Goal: Find specific page/section: Find specific page/section

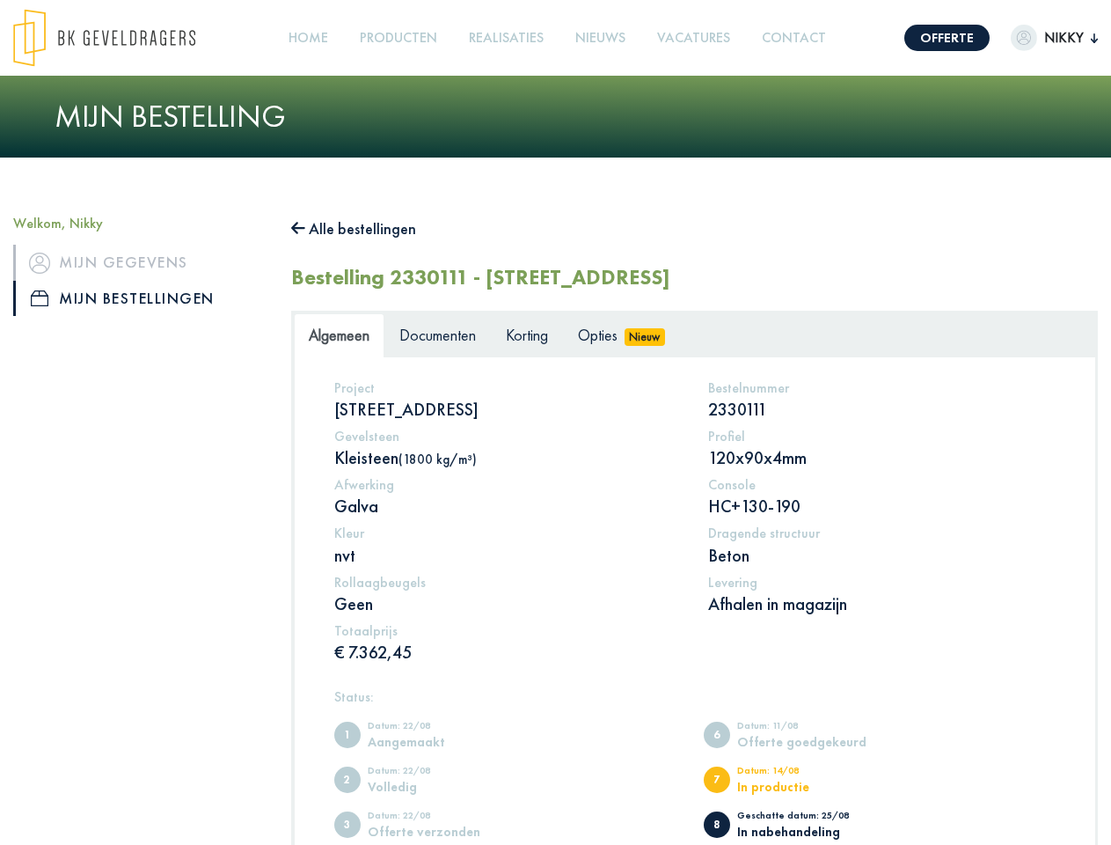
click at [121, 38] on img at bounding box center [104, 38] width 182 height 58
click at [933, 38] on link "Offerte" at bounding box center [947, 38] width 85 height 26
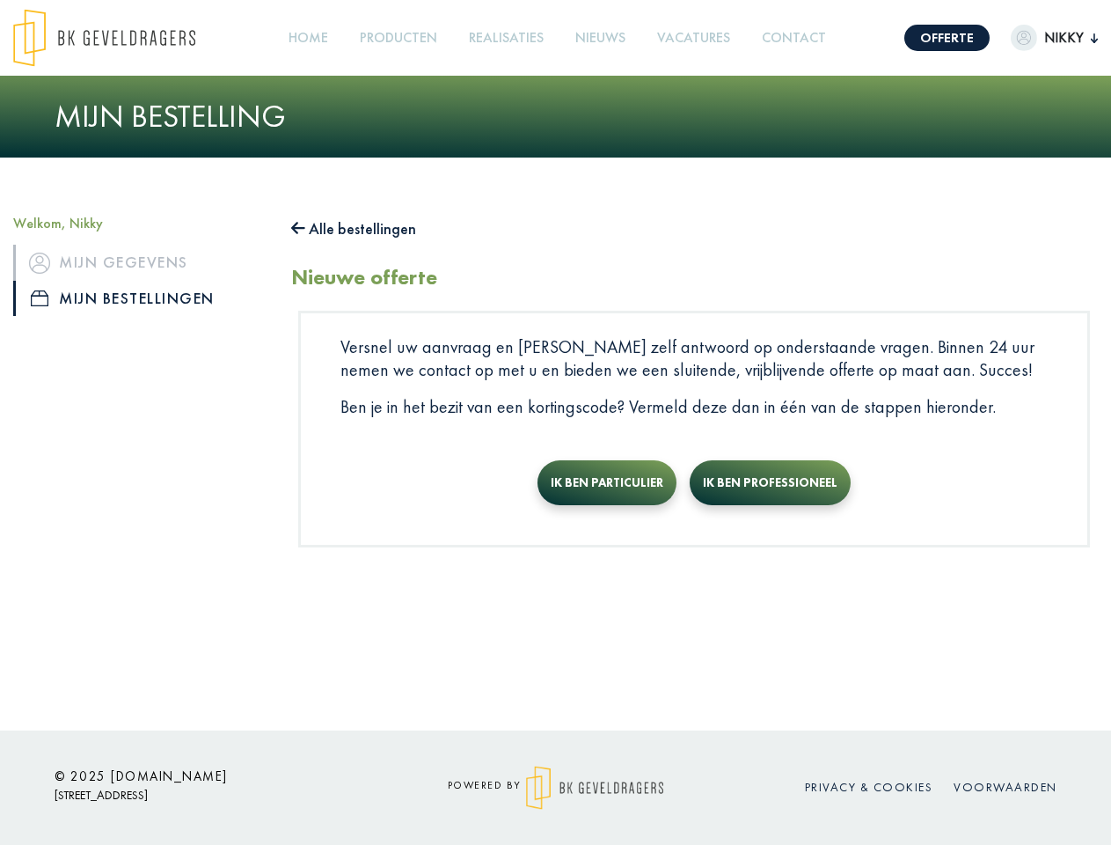
click at [1038, 38] on span "Nikky" at bounding box center [1065, 37] width 54 height 21
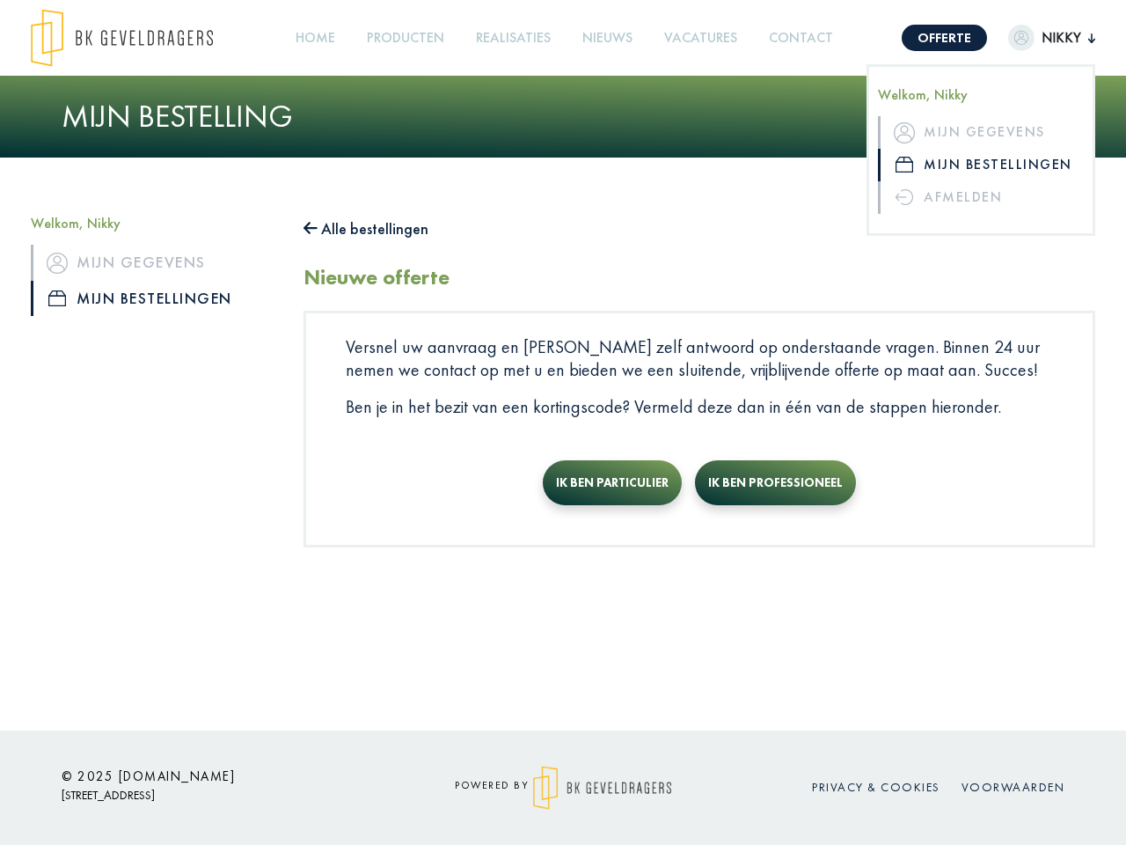
click at [404, 38] on link "Producten +" at bounding box center [406, 38] width 92 height 40
click at [363, 229] on button "Alle bestellingen" at bounding box center [366, 229] width 125 height 28
